Goal: Check status

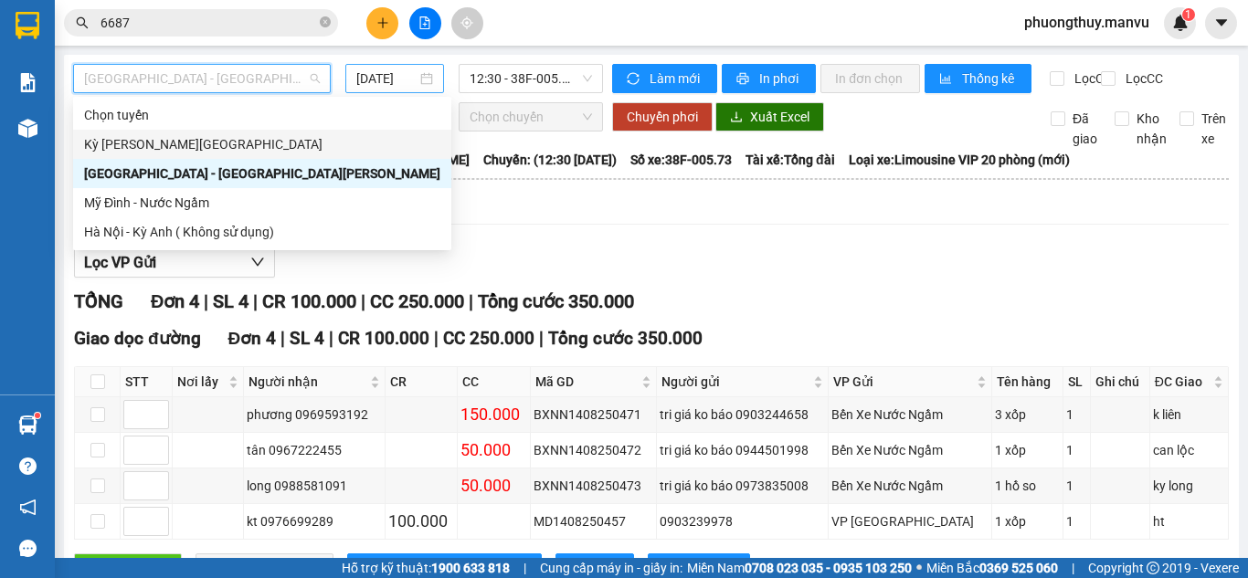
click at [401, 73] on input "[DATE]" at bounding box center [386, 79] width 60 height 20
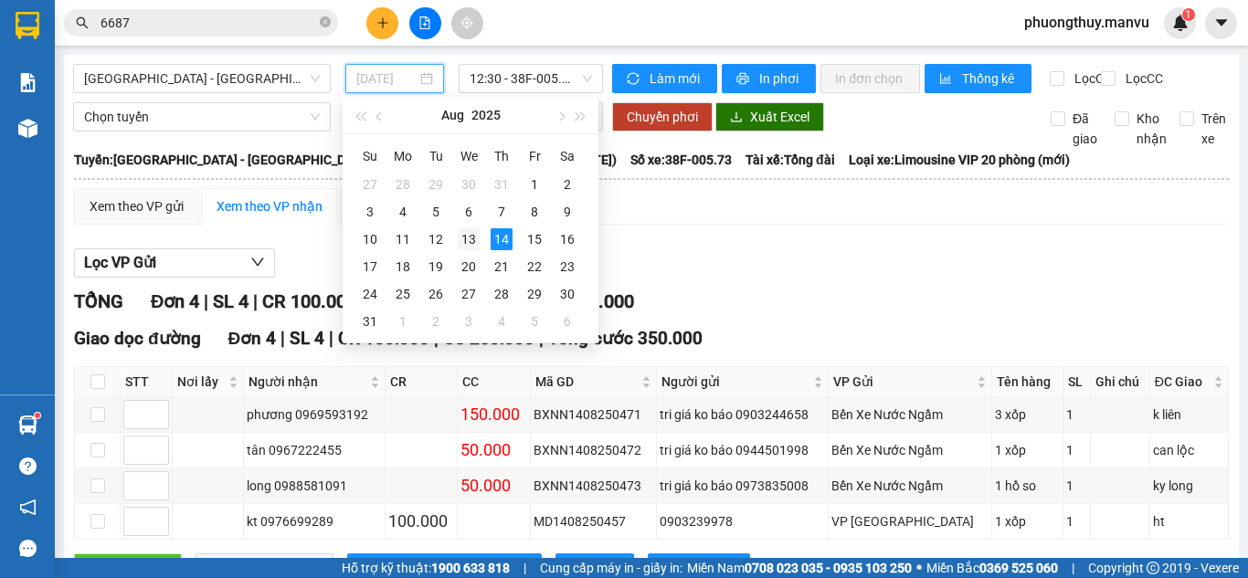
click at [472, 240] on div "13" at bounding box center [469, 239] width 22 height 22
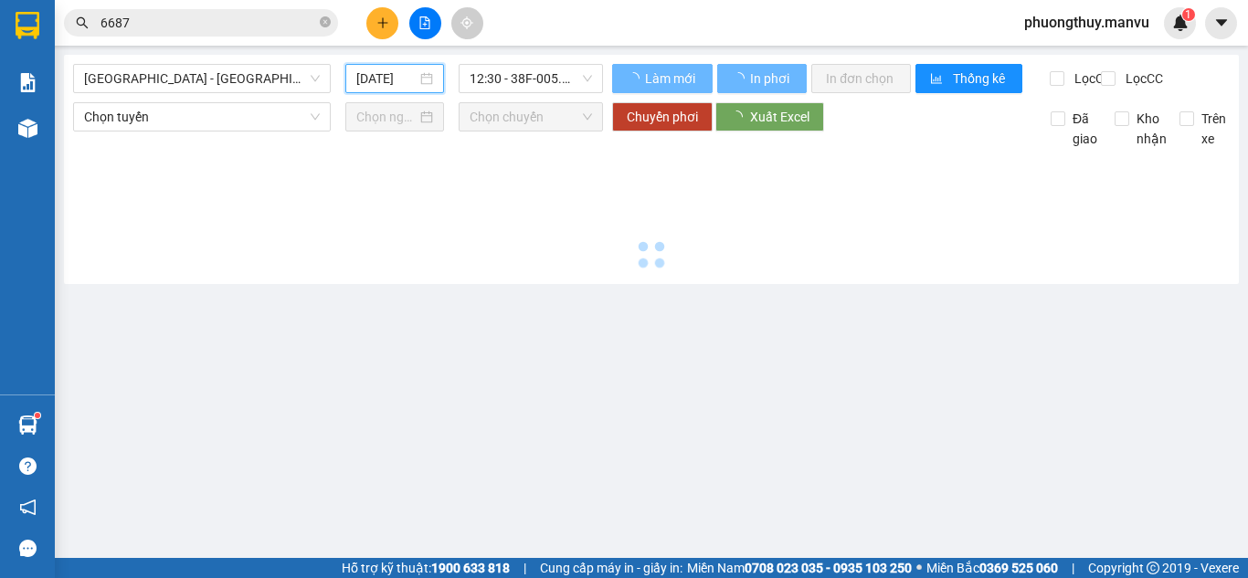
click at [529, 52] on main "[GEOGRAPHIC_DATA] - [GEOGRAPHIC_DATA][PERSON_NAME] [DATE] 12:30 - 38F-005.73 [P…" at bounding box center [624, 279] width 1248 height 558
click at [541, 91] on span "12:30 - 38F-005.73" at bounding box center [531, 78] width 122 height 27
type input "[DATE]"
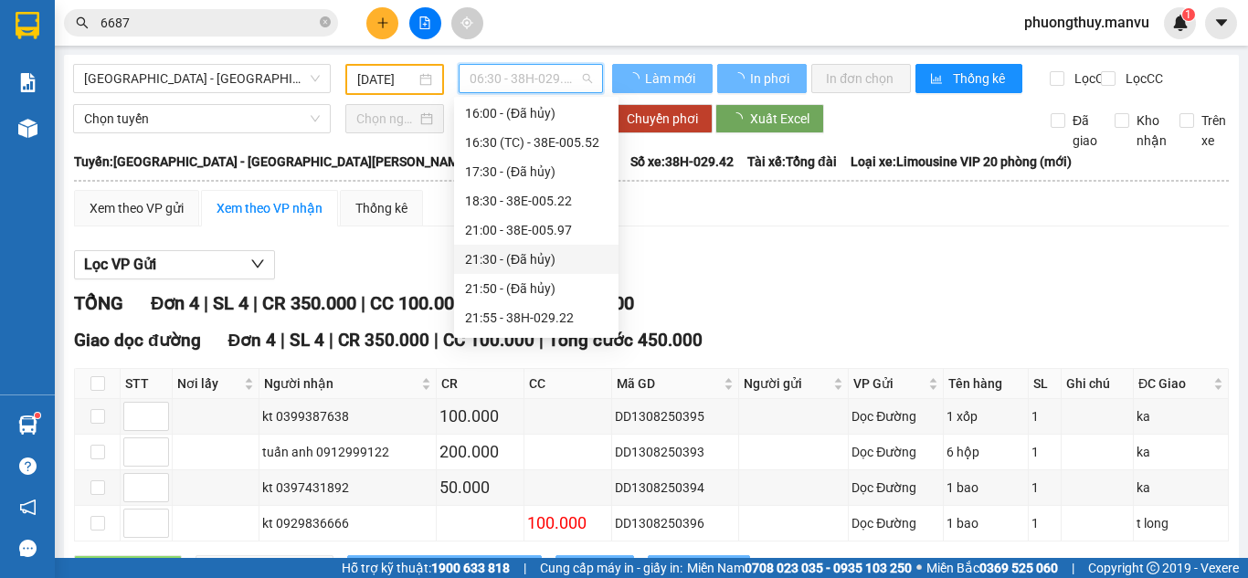
scroll to position [292, 0]
click at [543, 294] on div "21:55 - 38H-029.22" at bounding box center [536, 291] width 143 height 20
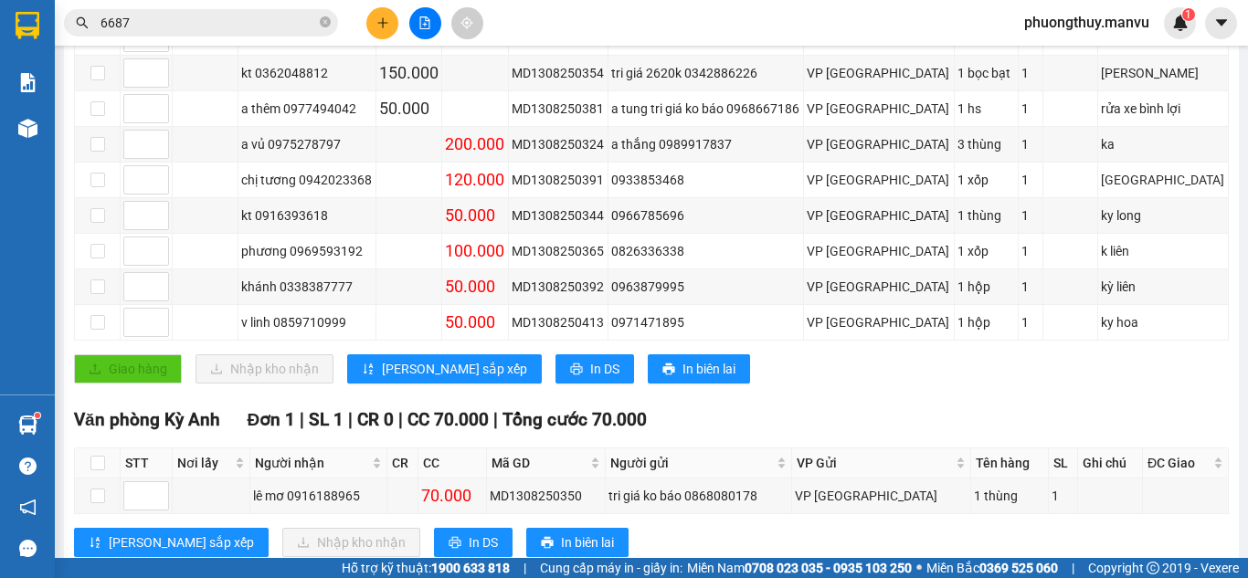
scroll to position [387, 0]
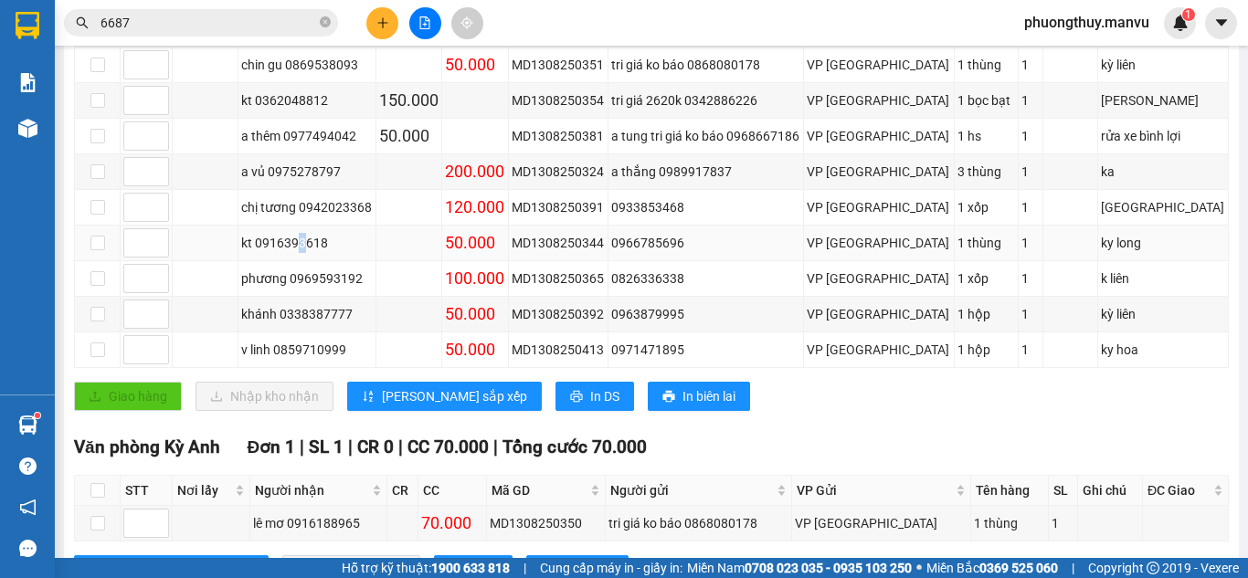
drag, startPoint x: 313, startPoint y: 266, endPoint x: 305, endPoint y: 259, distance: 11.0
click at [305, 253] on div "kt 0916393618" at bounding box center [307, 243] width 132 height 20
click at [268, 16] on input "6687" at bounding box center [209, 23] width 216 height 20
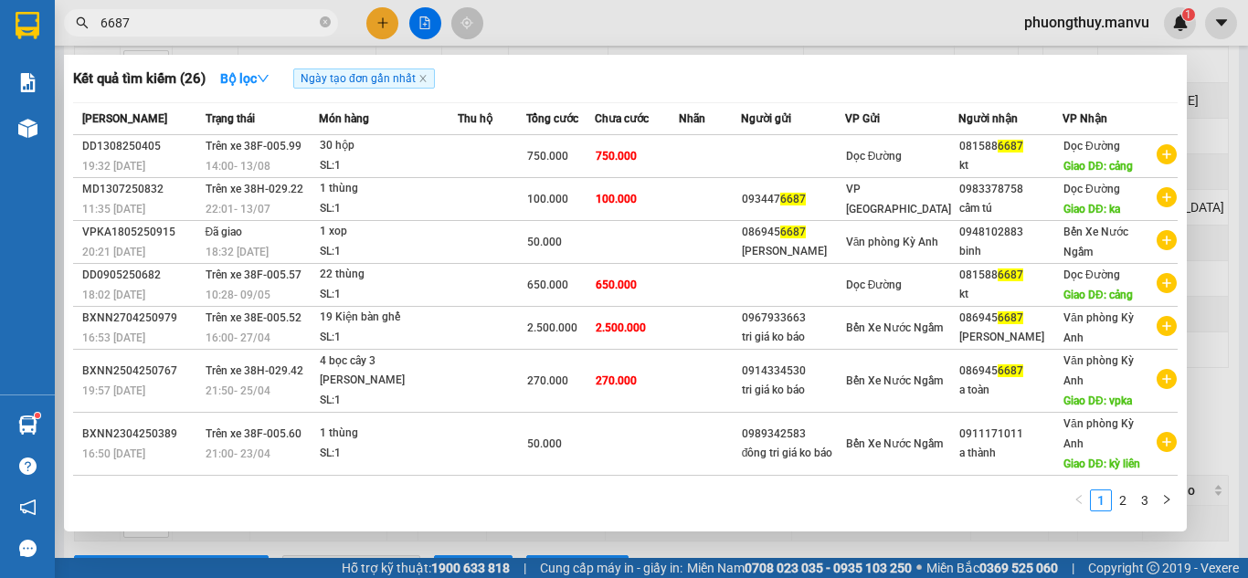
click at [268, 16] on input "6687" at bounding box center [209, 23] width 216 height 20
type input "3594"
click at [319, 23] on span "3594" at bounding box center [201, 22] width 274 height 27
click at [317, 23] on span "3594" at bounding box center [201, 22] width 274 height 27
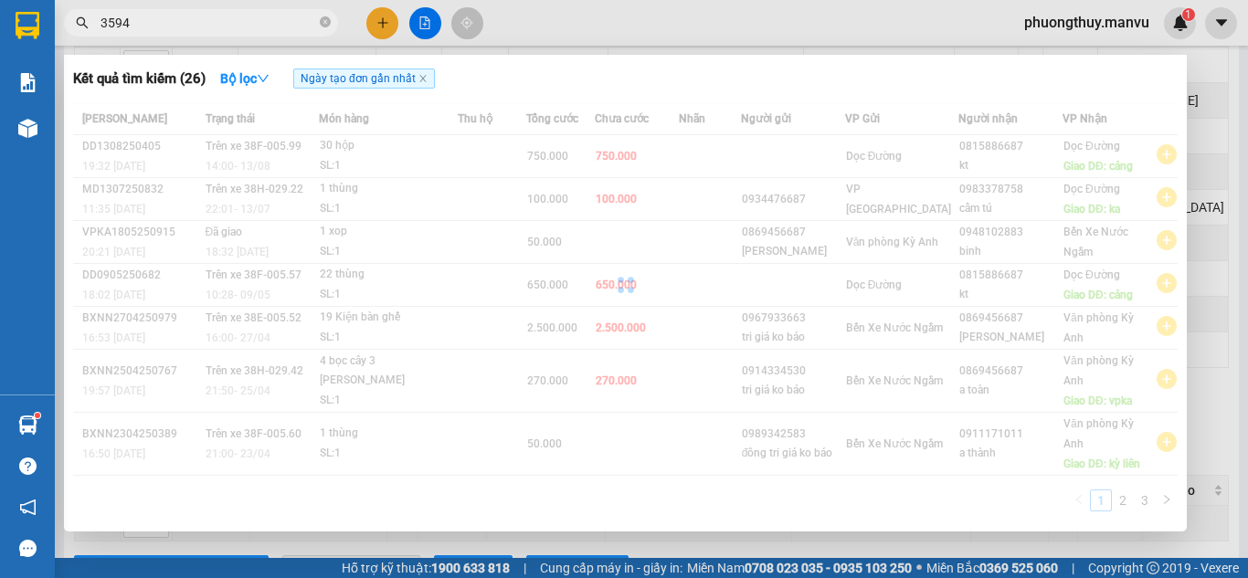
click at [334, 23] on span "3594" at bounding box center [201, 22] width 274 height 27
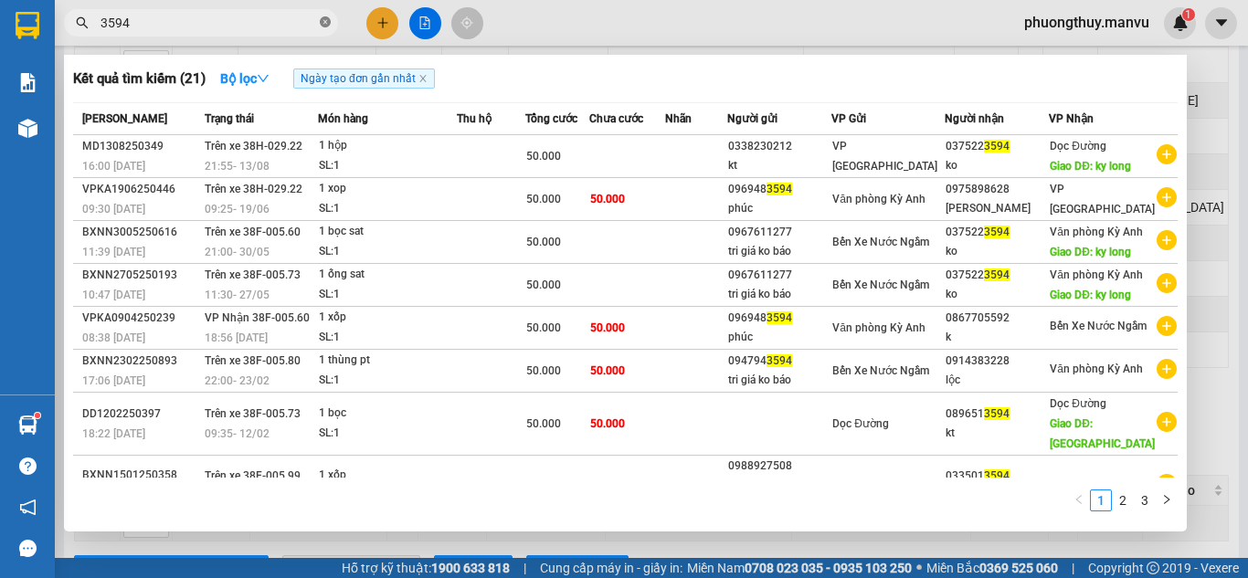
click at [324, 21] on icon "close-circle" at bounding box center [325, 21] width 11 height 11
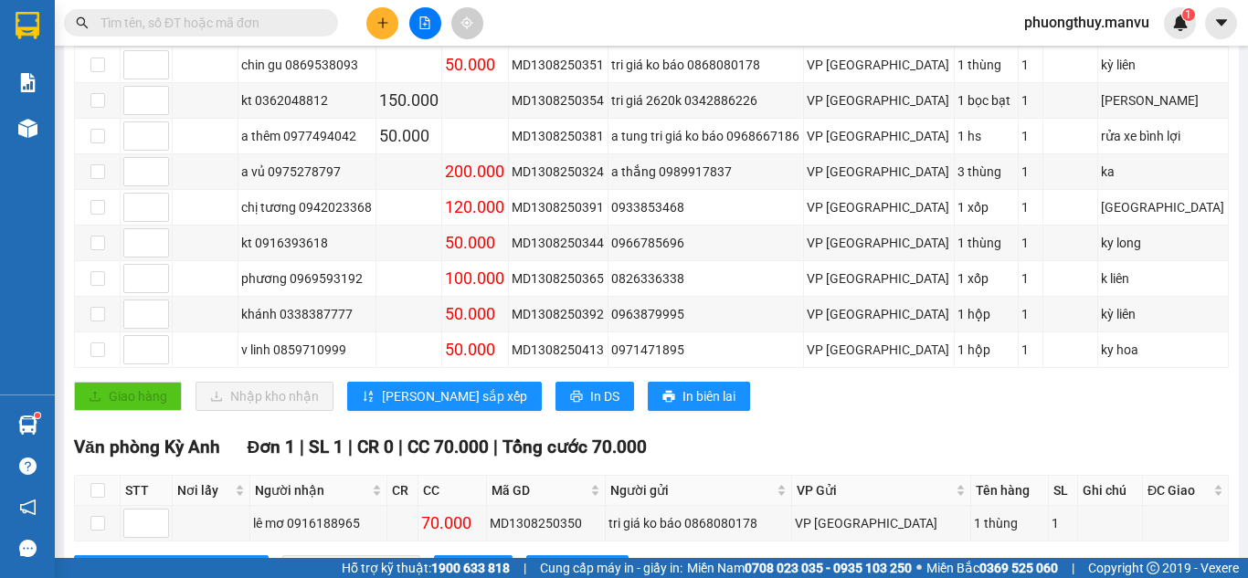
click at [227, 15] on input "text" at bounding box center [209, 23] width 216 height 20
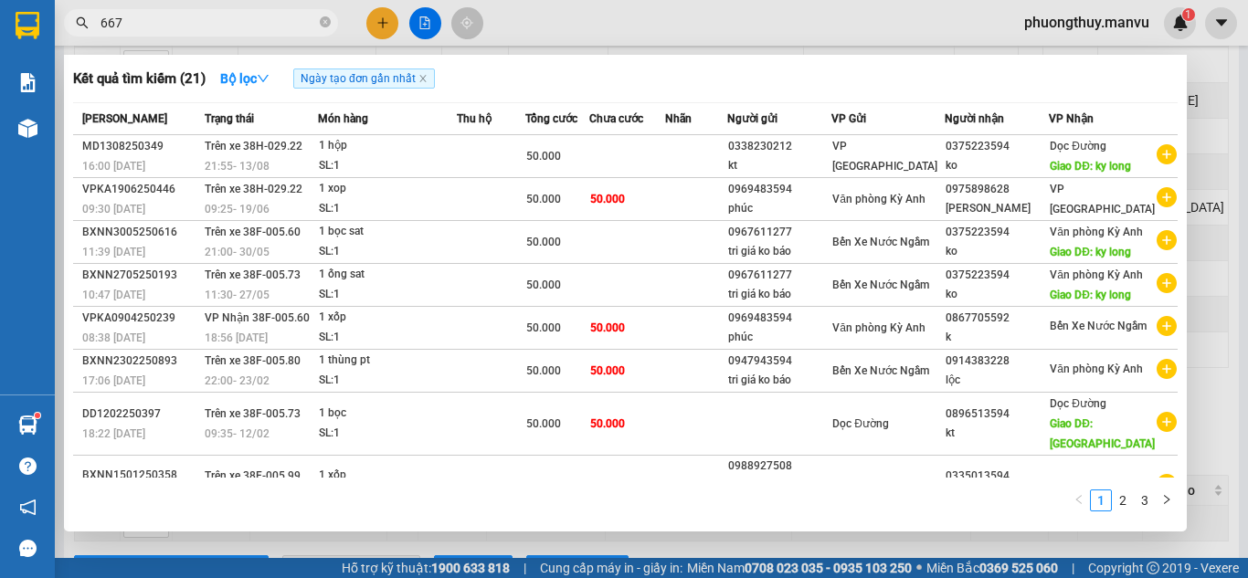
type input "6672"
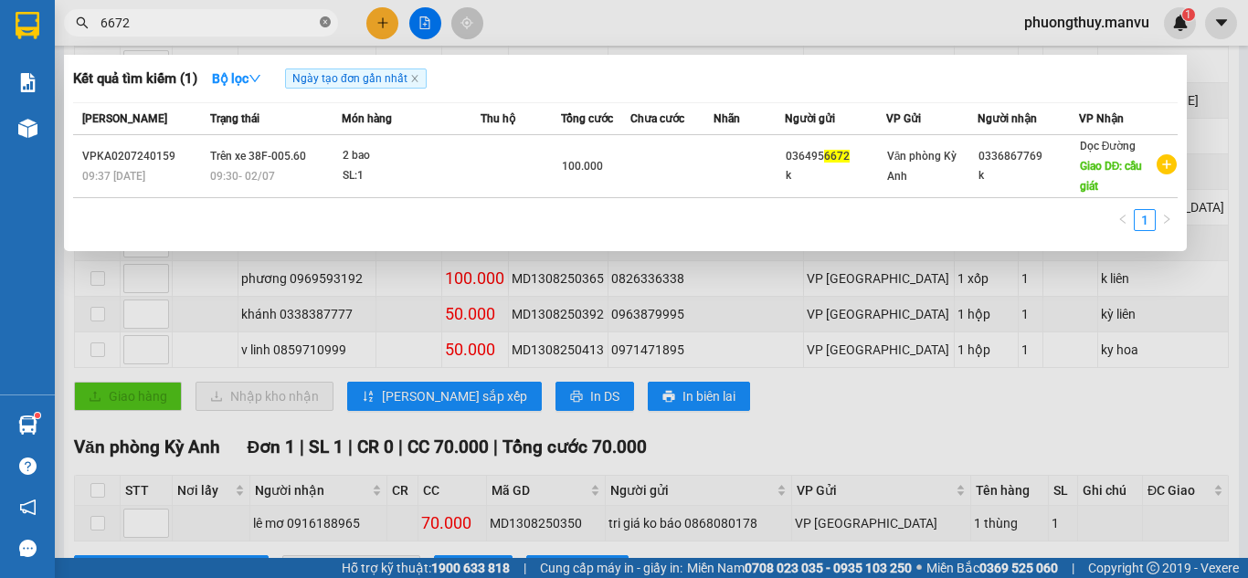
click at [322, 27] on icon "close-circle" at bounding box center [325, 21] width 11 height 11
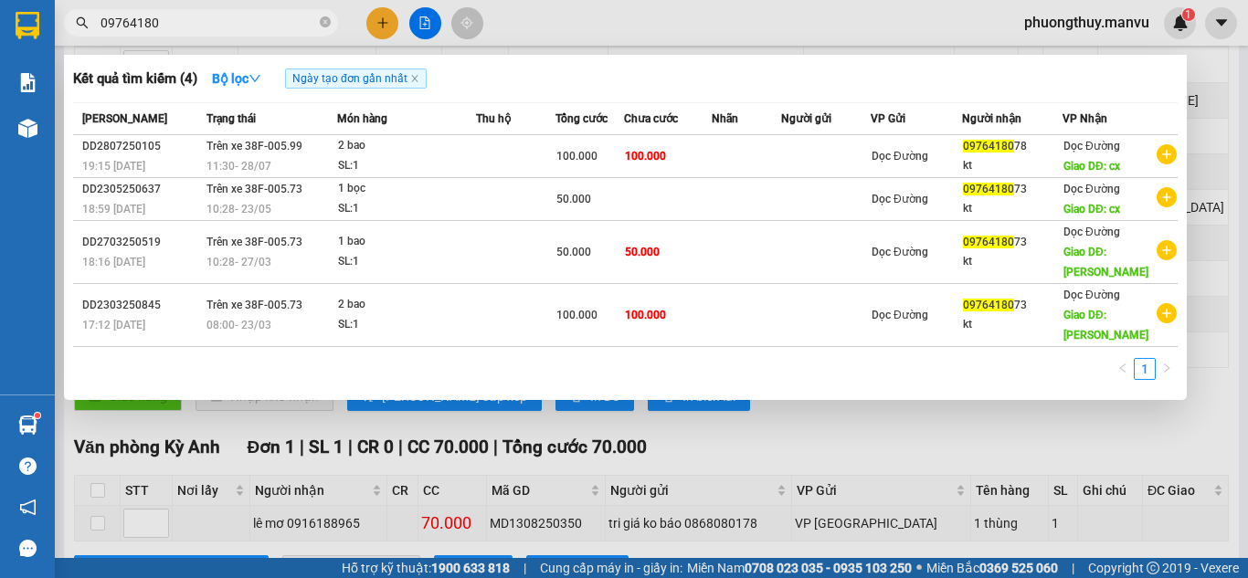
type input "097641807"
click at [320, 23] on icon "close-circle" at bounding box center [325, 21] width 11 height 11
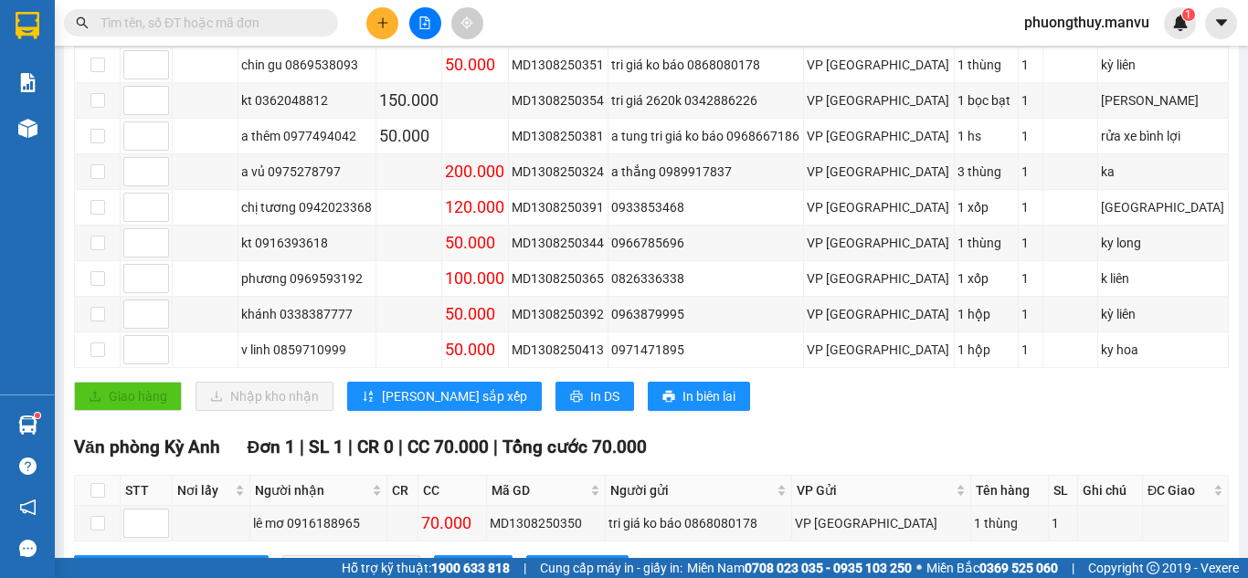
click at [281, 21] on input "text" at bounding box center [209, 23] width 216 height 20
